Goal: Navigation & Orientation: Find specific page/section

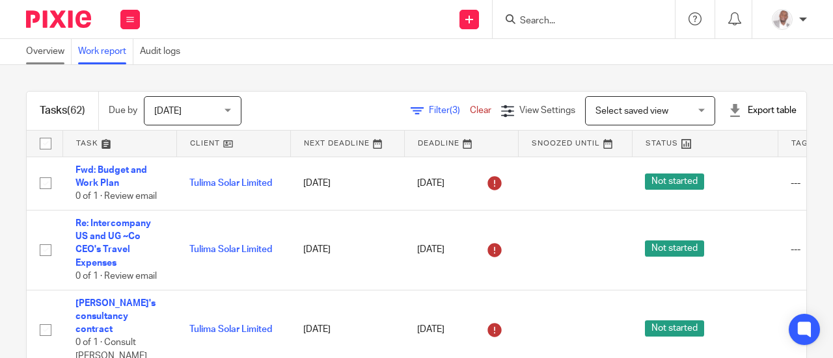
click at [47, 50] on link "Overview" at bounding box center [49, 51] width 46 height 25
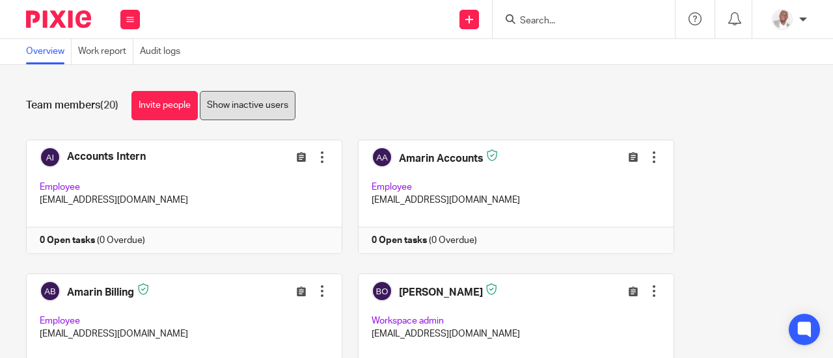
click at [240, 103] on link "Show inactive users" at bounding box center [248, 105] width 96 height 29
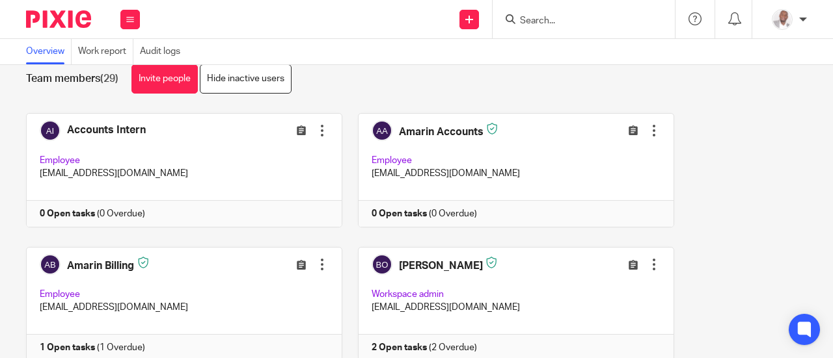
scroll to position [27, 0]
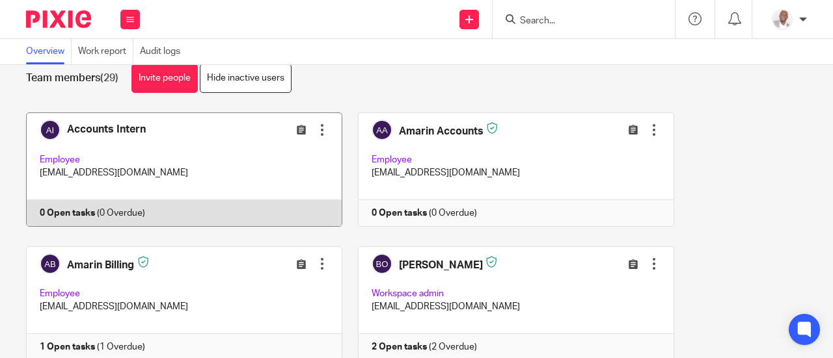
click at [316, 130] on div at bounding box center [322, 130] width 13 height 13
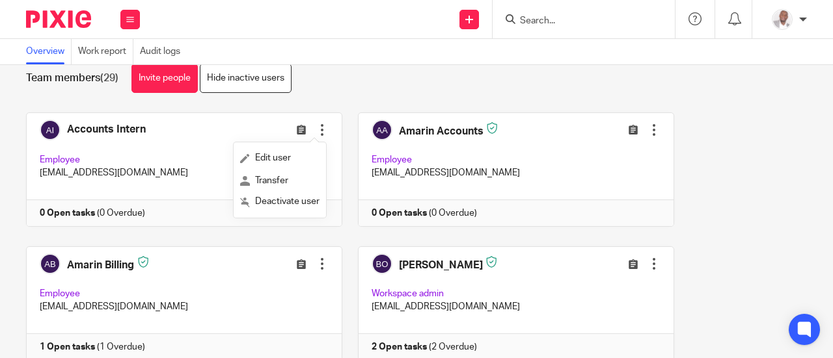
click at [348, 76] on div "Team members (29) Invite people Hide inactive users" at bounding box center [416, 78] width 781 height 29
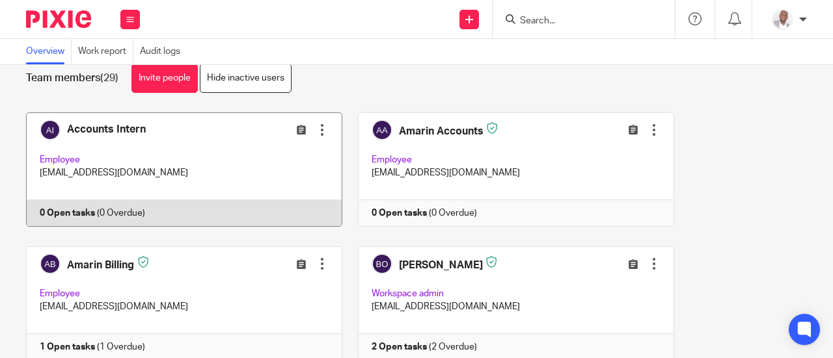
click at [142, 132] on link at bounding box center [177, 170] width 332 height 114
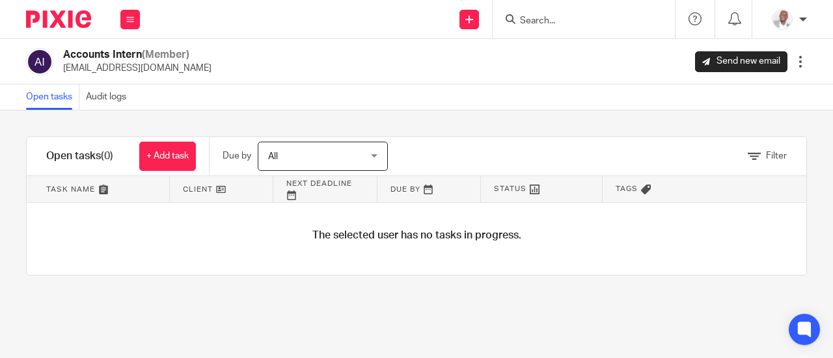
click at [794, 62] on div at bounding box center [800, 61] width 13 height 13
click at [104, 97] on link "Audit logs" at bounding box center [109, 97] width 47 height 25
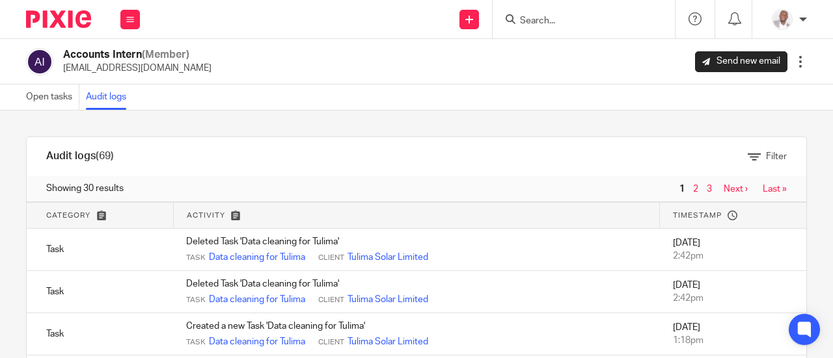
click at [794, 67] on div at bounding box center [800, 61] width 13 height 13
click at [347, 180] on div "Showing 30 results 1 2 3 Next › Last »" at bounding box center [416, 189] width 779 height 26
click at [599, 55] on div "Accounts Intern (Member) bookkeepinginterns@amarinfinancial.com Send new email …" at bounding box center [416, 61] width 781 height 27
